Goal: Find specific page/section: Find specific page/section

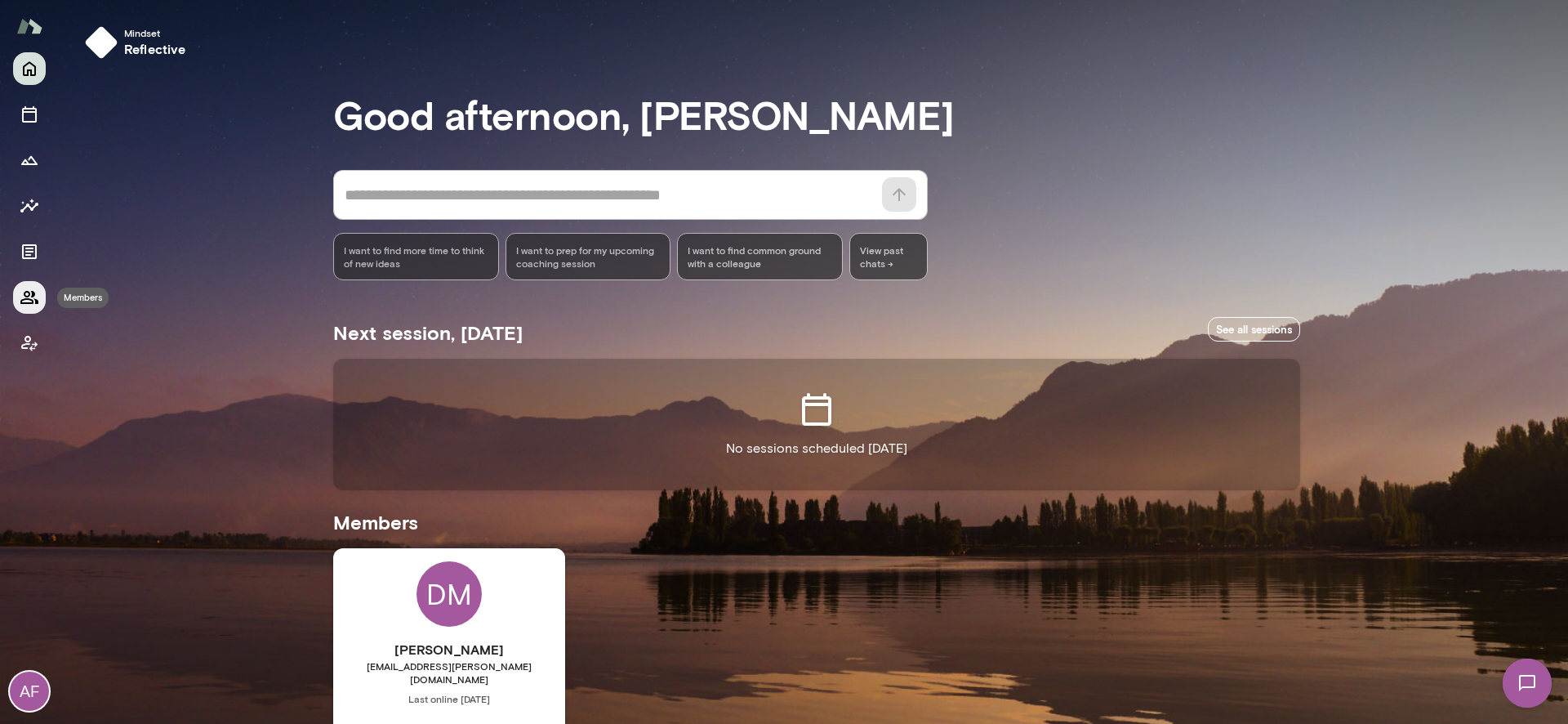
click at [33, 290] on icon "Members" at bounding box center [29, 297] width 18 height 13
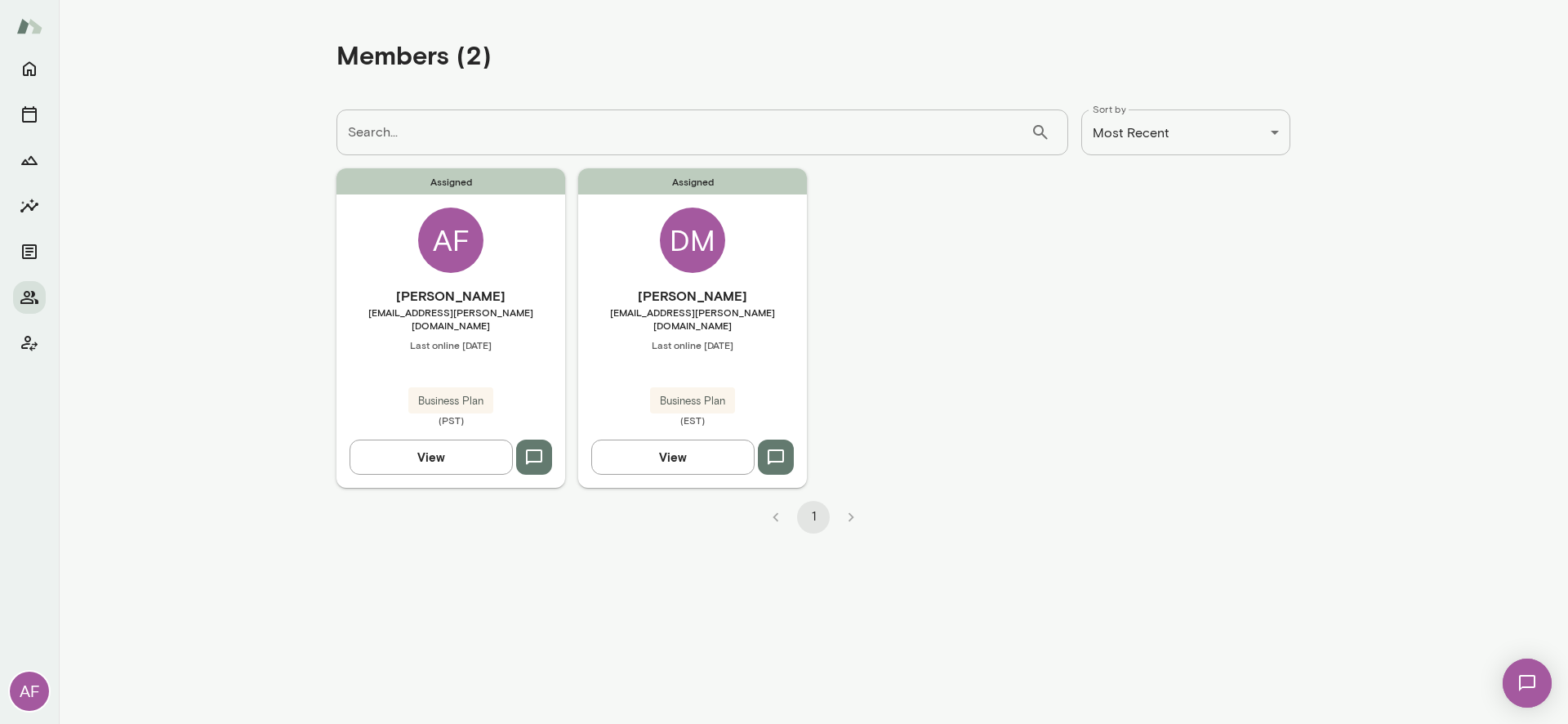
click at [789, 267] on div "Assigned [PERSON_NAME] [EMAIL_ADDRESS][PERSON_NAME][DOMAIN_NAME] Last online [D…" at bounding box center [692, 327] width 229 height 318
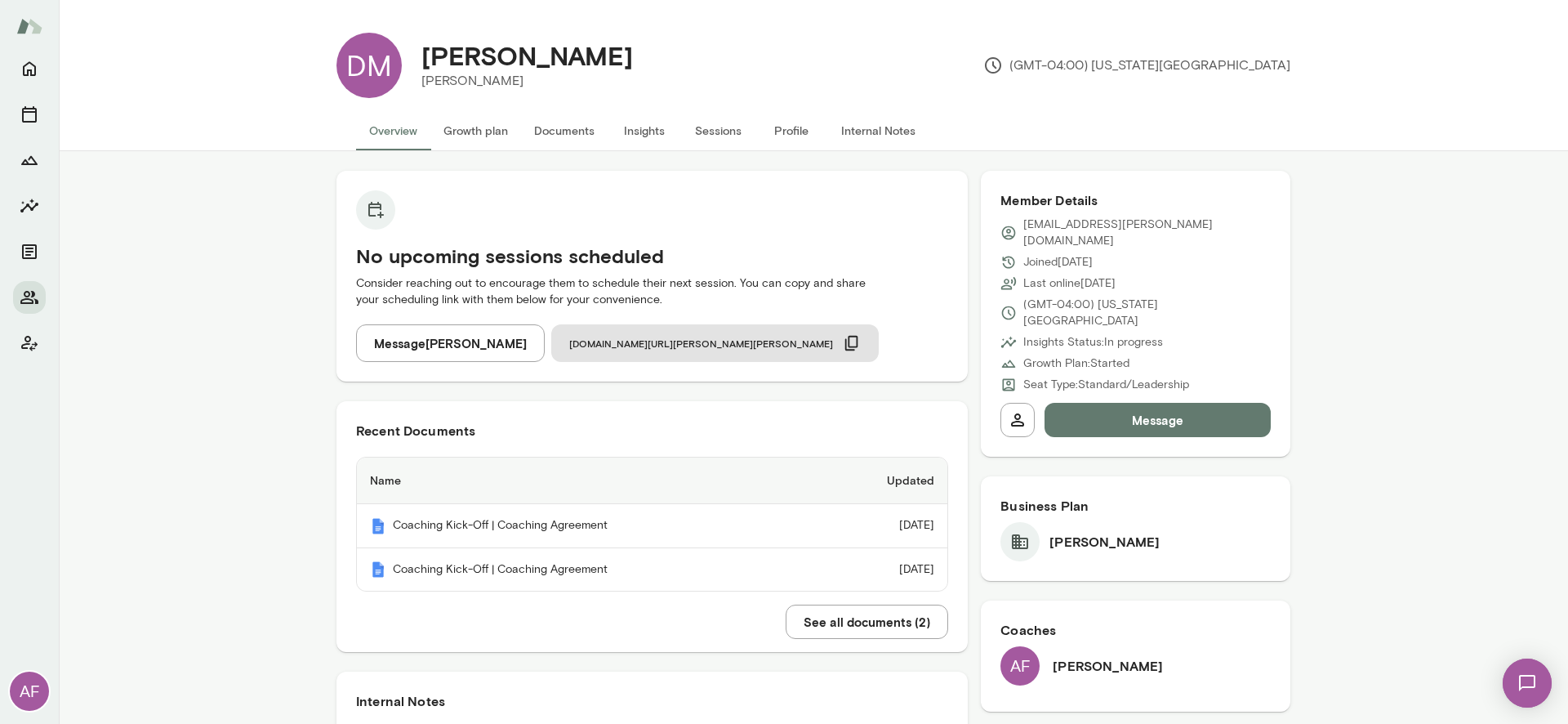
click at [494, 134] on button "Growth plan" at bounding box center [476, 131] width 90 height 39
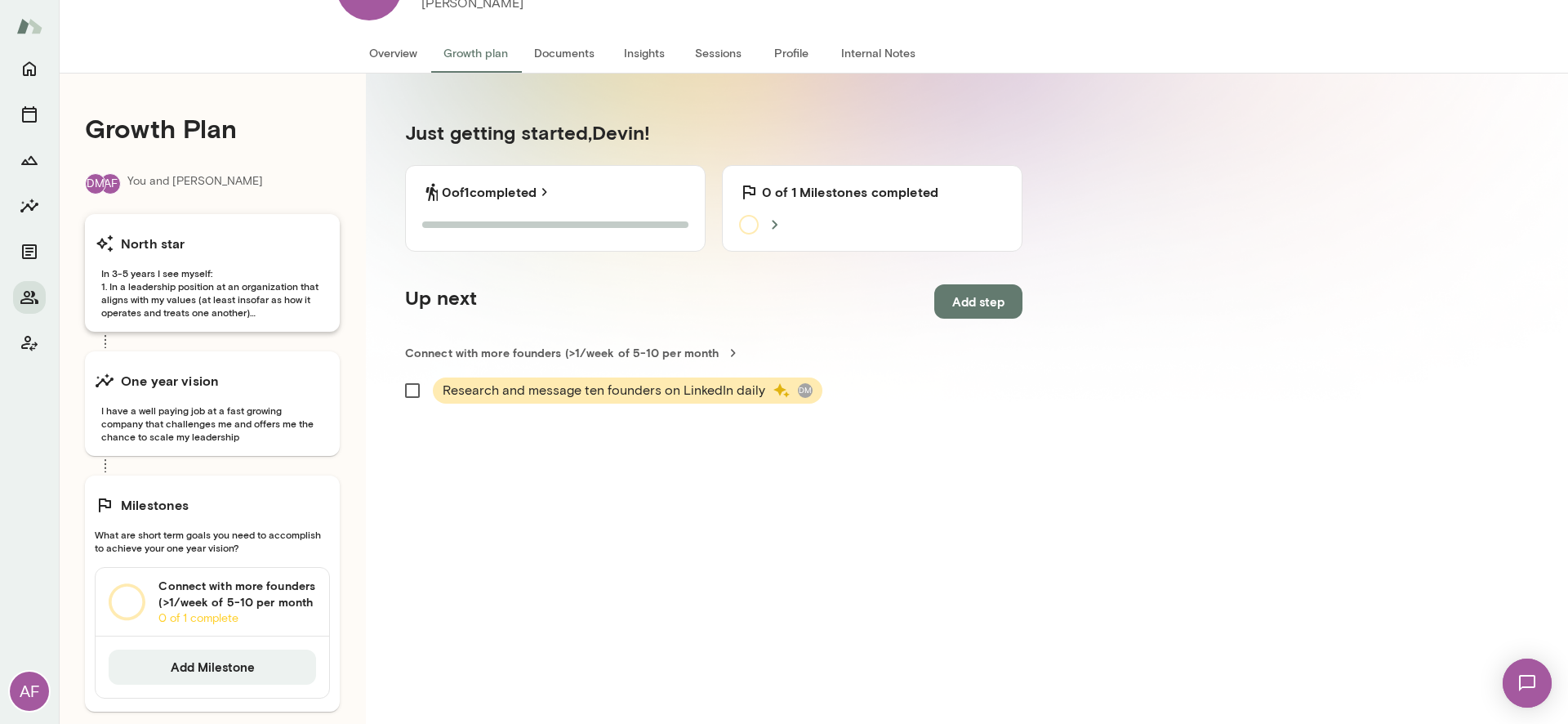
scroll to position [151, 0]
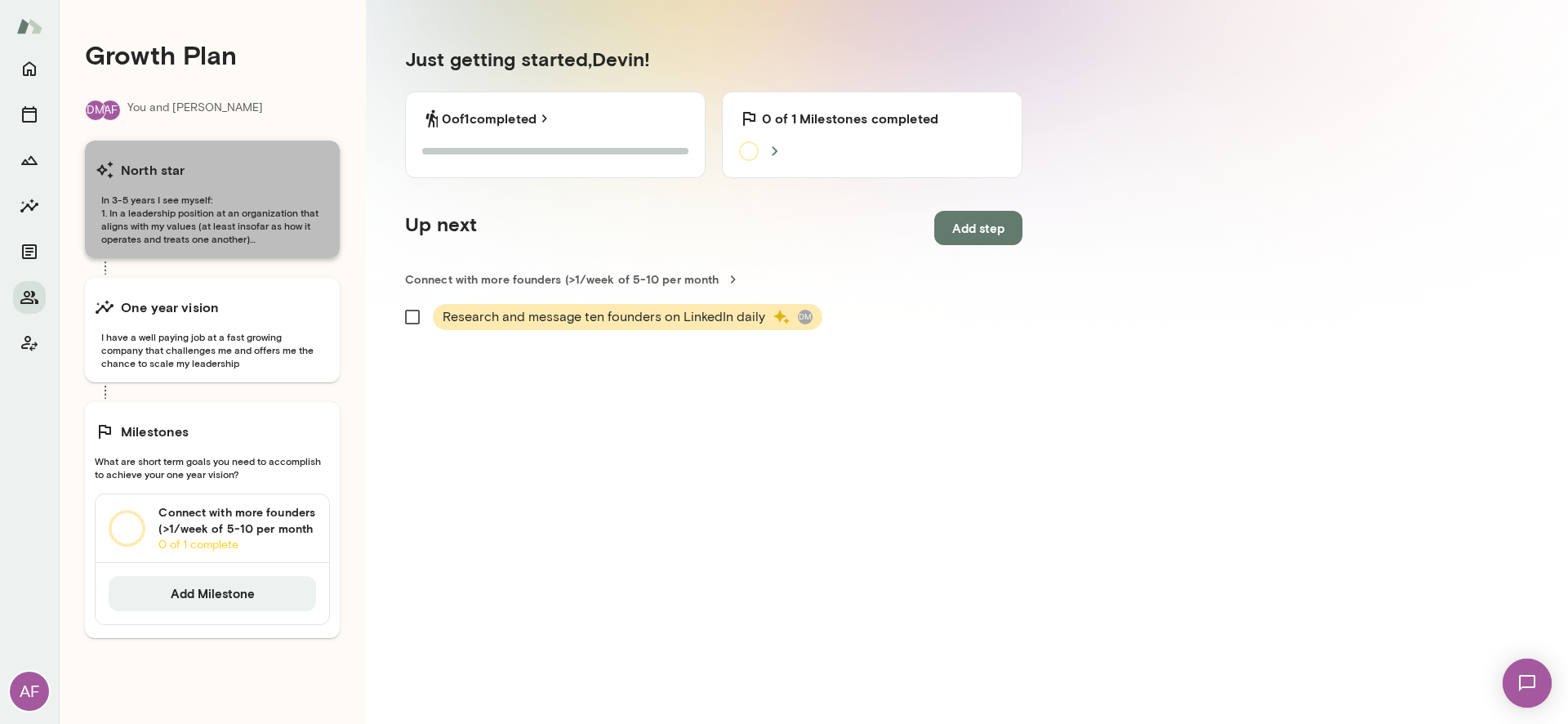
click at [255, 185] on div "North star" at bounding box center [212, 170] width 236 height 33
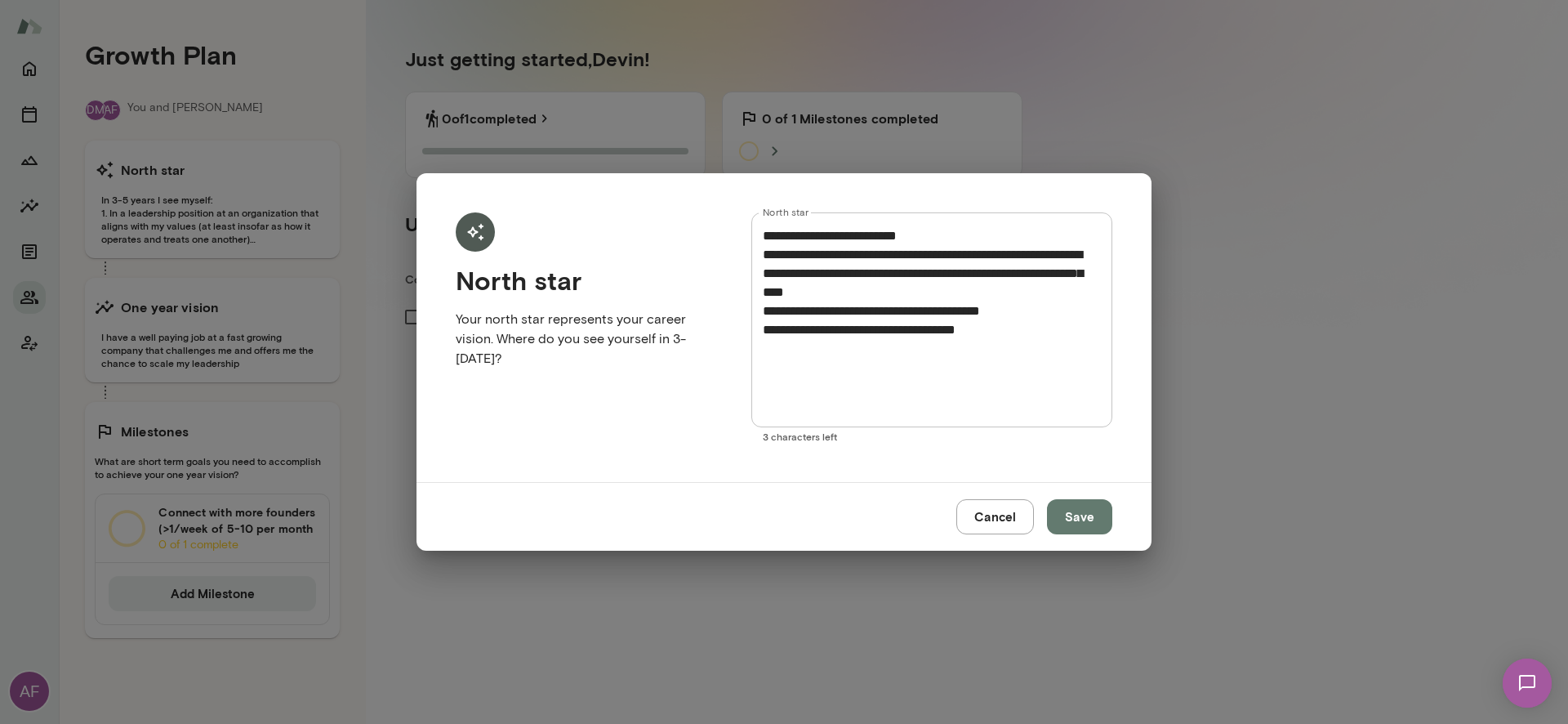
click at [1232, 378] on div "**********" at bounding box center [784, 362] width 1568 height 724
click at [1018, 519] on button "Cancel" at bounding box center [995, 516] width 78 height 35
